Goal: Find specific page/section: Find specific page/section

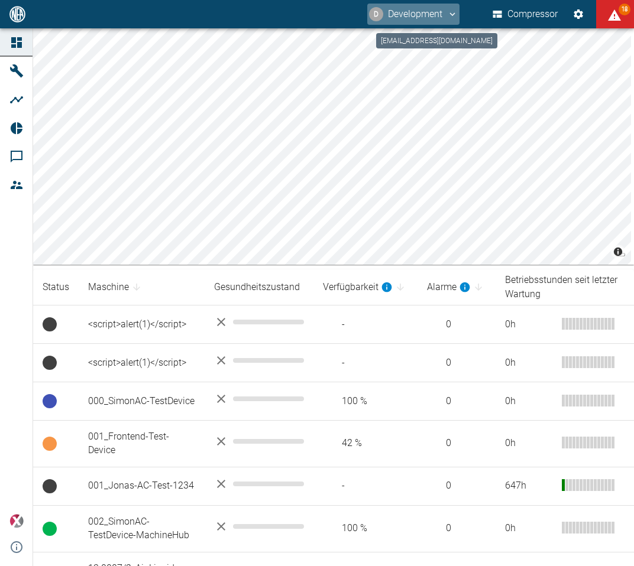
click at [448, 21] on button "D Development" at bounding box center [413, 14] width 92 height 21
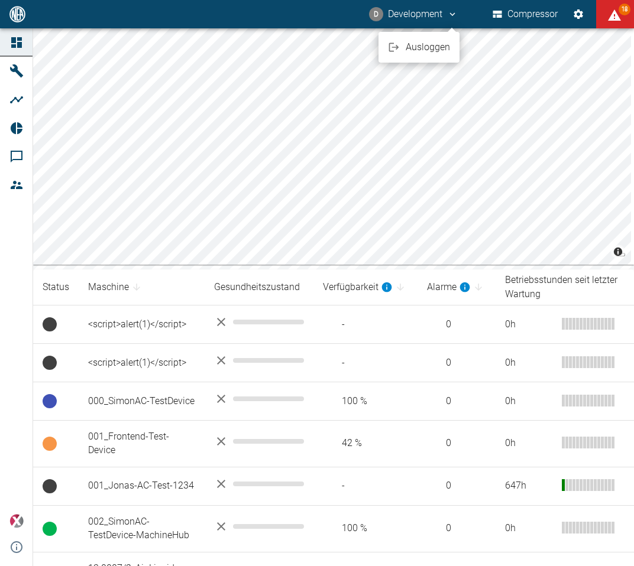
click at [442, 51] on span "Ausloggen" at bounding box center [428, 47] width 44 height 14
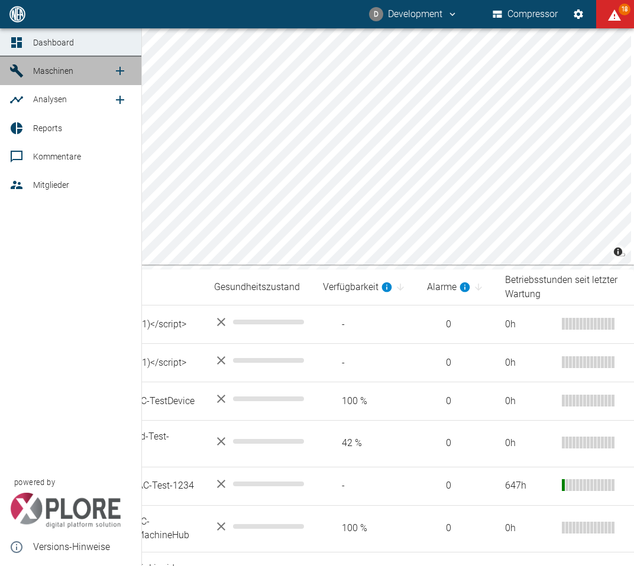
click at [28, 66] on link "Maschinen" at bounding box center [70, 71] width 141 height 28
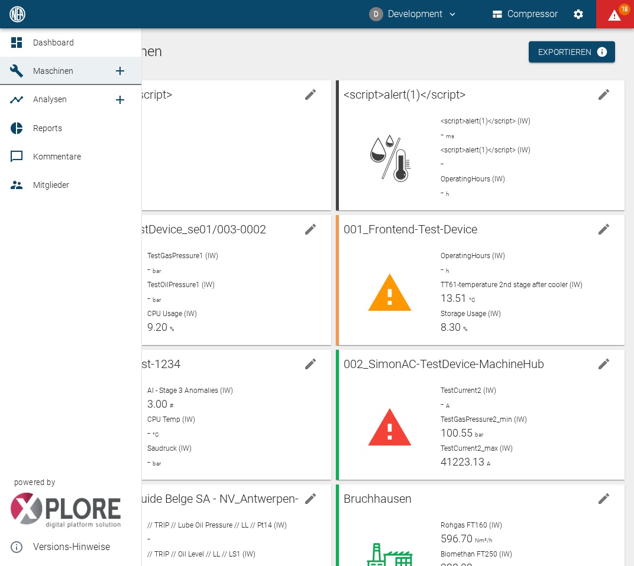
click at [22, 46] on icon at bounding box center [16, 42] width 14 height 14
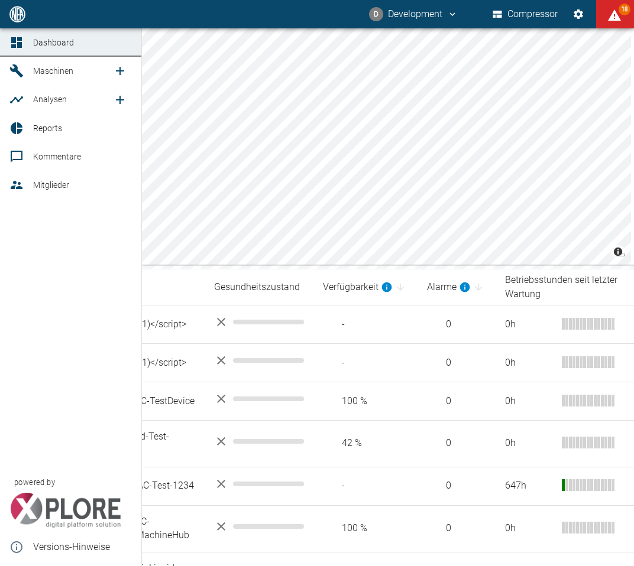
click at [31, 138] on link "Reports" at bounding box center [70, 128] width 141 height 28
